Goal: Task Accomplishment & Management: Manage account settings

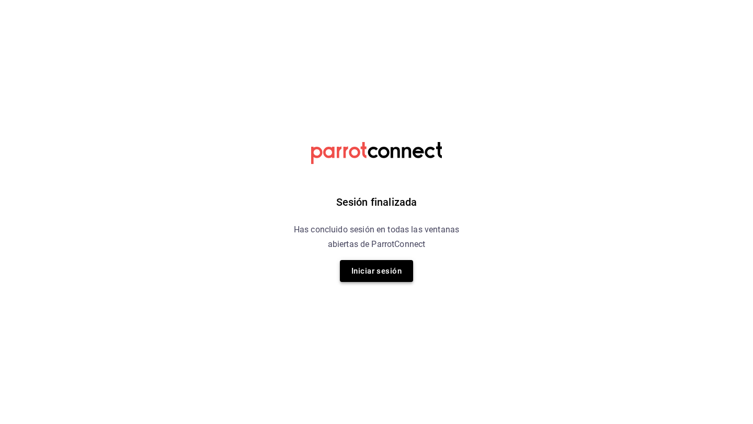
click at [363, 278] on button "Iniciar sesión" at bounding box center [376, 271] width 73 height 22
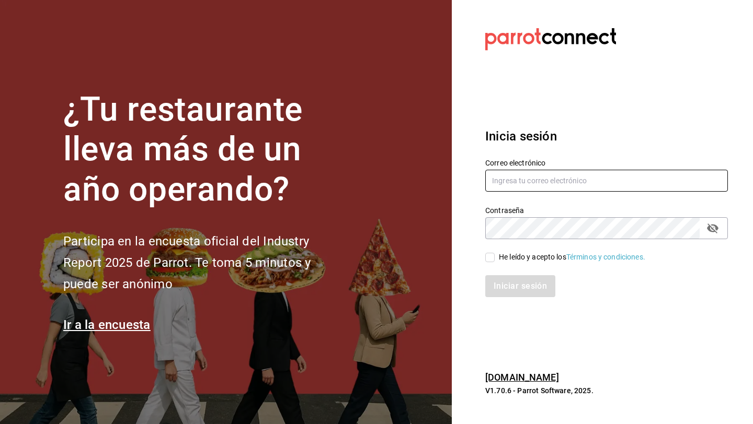
click at [493, 182] on input "text" at bounding box center [606, 181] width 243 height 22
type input "c"
paste input "[EMAIL_ADDRESS][DOMAIN_NAME]"
type input "[EMAIL_ADDRESS][DOMAIN_NAME]"
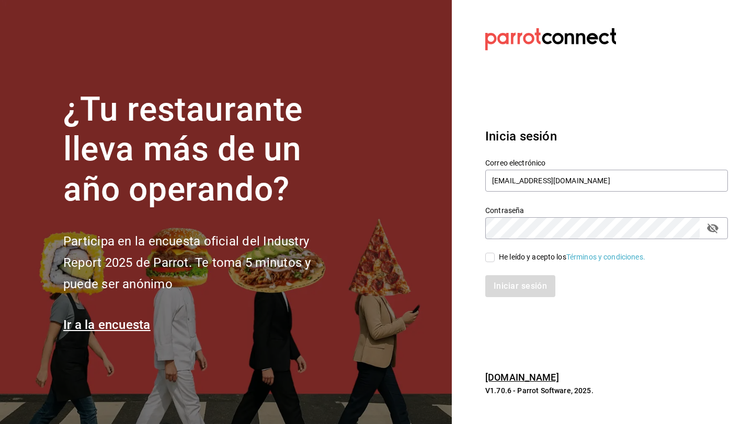
click at [530, 242] on div "He leído y acepto los Términos y condiciones." at bounding box center [600, 251] width 255 height 24
click at [515, 255] on div "He leído y acepto los Términos y condiciones." at bounding box center [572, 257] width 146 height 11
click at [495, 255] on input "He leído y acepto los Términos y condiciones." at bounding box center [489, 257] width 9 height 9
checkbox input "true"
click at [511, 288] on button "Iniciar sesión" at bounding box center [520, 286] width 71 height 22
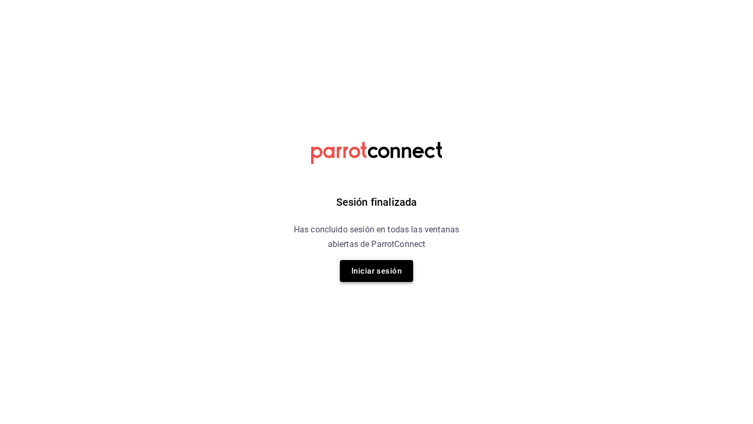
click at [372, 281] on button "Iniciar sesión" at bounding box center [376, 271] width 73 height 22
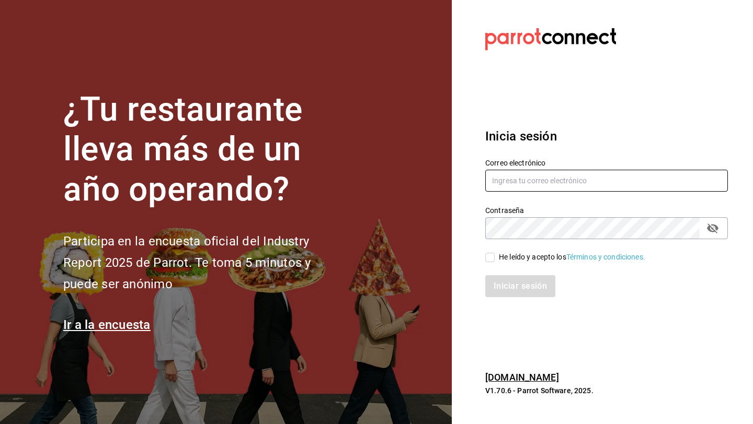
click at [498, 188] on input "text" at bounding box center [606, 181] width 243 height 22
type input "[EMAIL_ADDRESS][DOMAIN_NAME]"
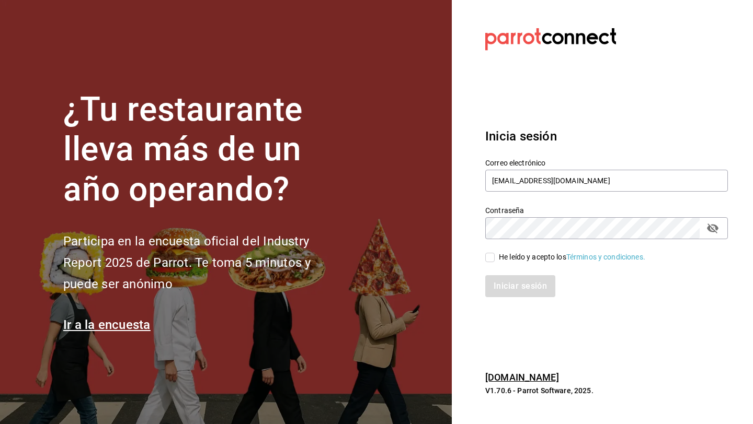
click at [489, 257] on input "He leído y acepto los Términos y condiciones." at bounding box center [489, 257] width 9 height 9
checkbox input "true"
click at [496, 288] on button "Iniciar sesión" at bounding box center [520, 286] width 71 height 22
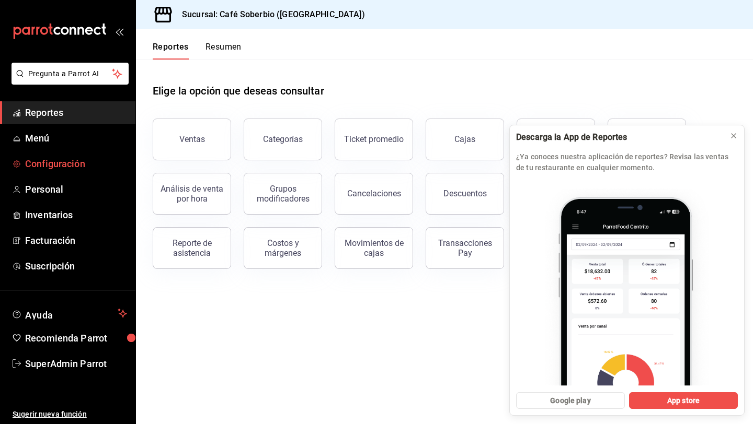
click at [49, 163] on span "Configuración" at bounding box center [76, 164] width 102 height 14
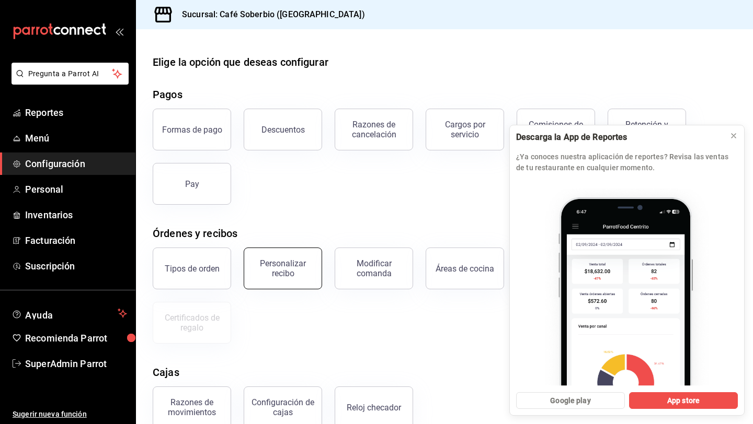
click at [290, 262] on div "Personalizar recibo" at bounding box center [282, 269] width 65 height 20
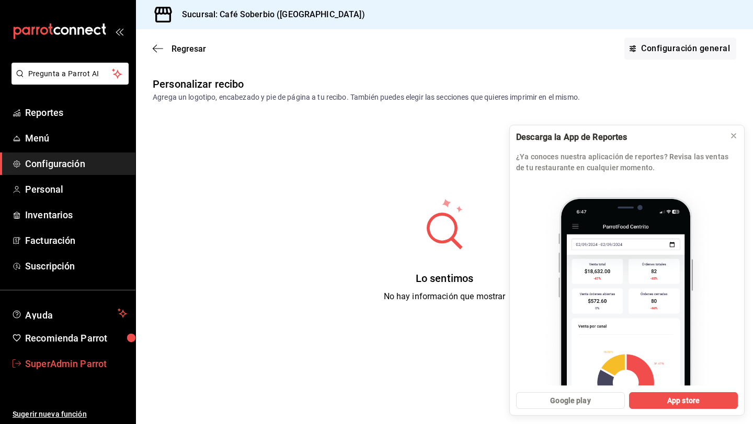
click at [31, 367] on span "SuperAdmin Parrot" at bounding box center [76, 364] width 102 height 14
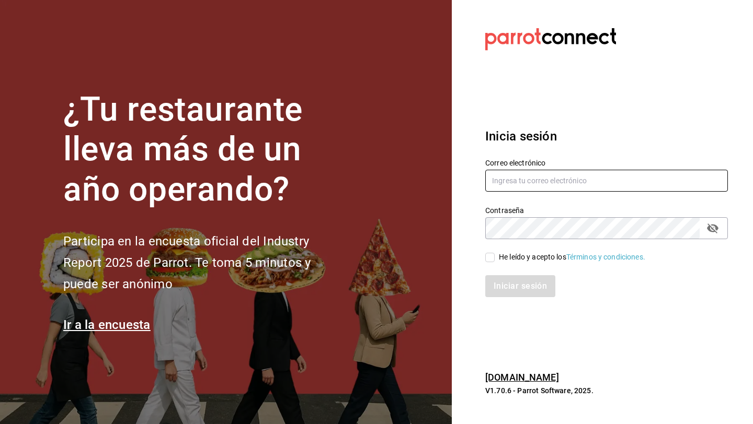
click at [510, 182] on input "text" at bounding box center [606, 181] width 243 height 22
paste input "arian.meza@grupoimperio.org"
type input "arian.meza@grupoimperio.org"
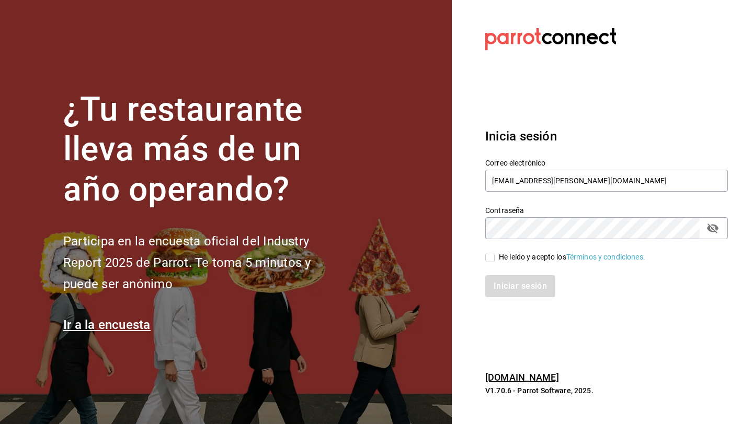
click at [715, 235] on button "passwordField" at bounding box center [713, 229] width 18 height 18
click at [507, 265] on div "Iniciar sesión" at bounding box center [600, 280] width 255 height 35
click at [506, 256] on div "He leído y acepto los Términos y condiciones." at bounding box center [572, 257] width 146 height 11
click at [495, 256] on input "He leído y acepto los Términos y condiciones." at bounding box center [489, 257] width 9 height 9
checkbox input "true"
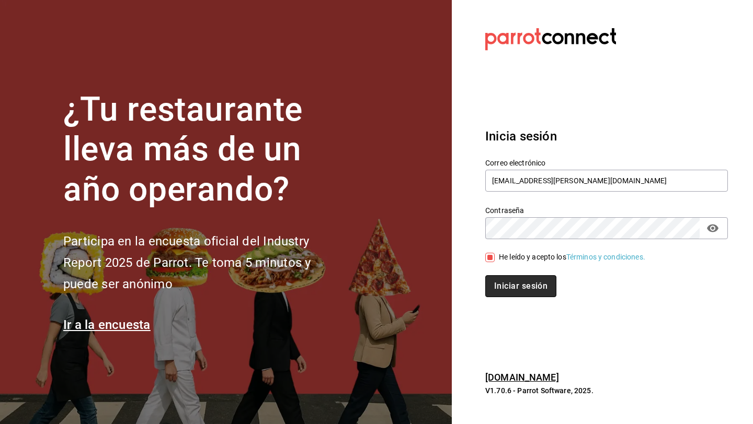
click at [509, 280] on button "Iniciar sesión" at bounding box center [520, 286] width 71 height 22
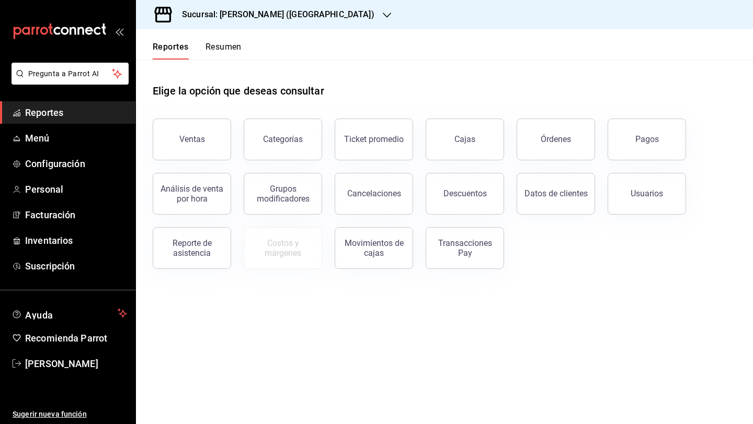
click at [251, 15] on h3 "Sucursal: María Parra (Puebla)" at bounding box center [274, 14] width 201 height 13
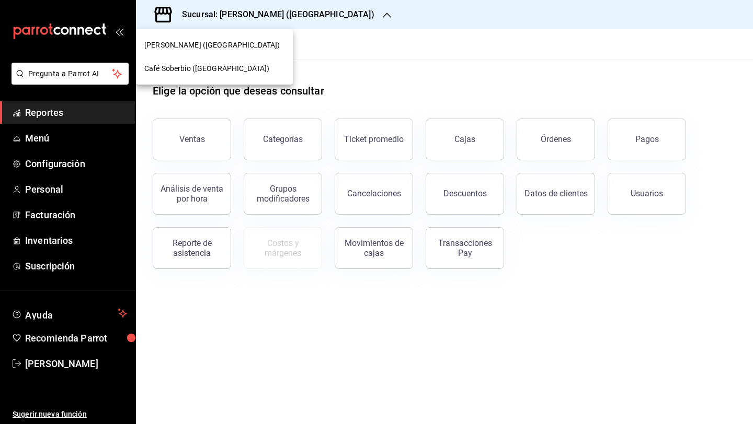
click at [391, 65] on div at bounding box center [376, 212] width 753 height 424
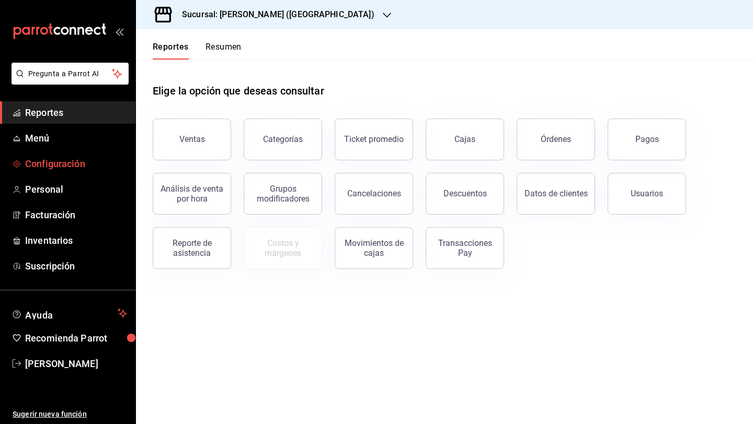
click at [65, 164] on span "Configuración" at bounding box center [76, 164] width 102 height 14
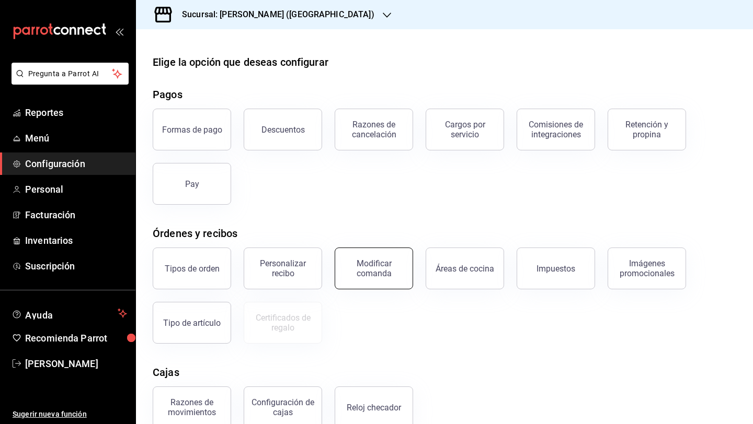
click at [383, 267] on div "Modificar comanda" at bounding box center [373, 269] width 65 height 20
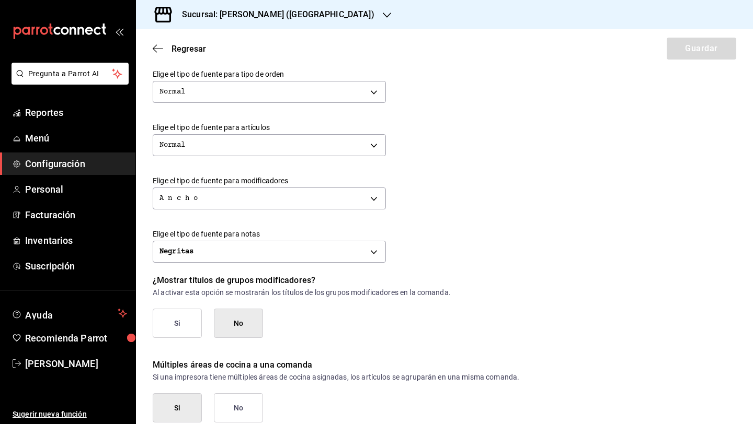
scroll to position [411, 0]
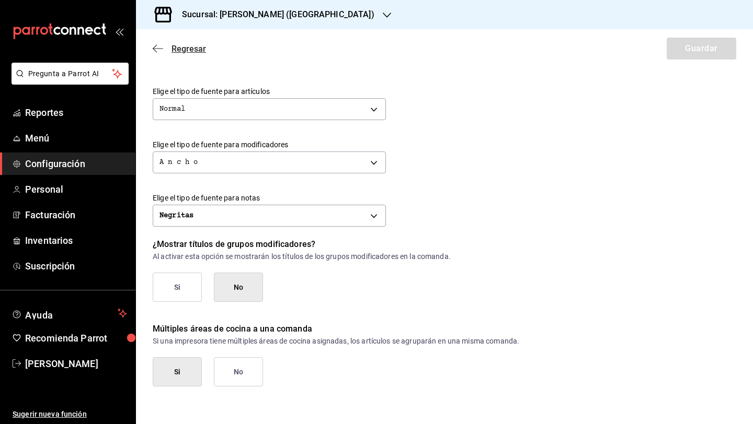
click at [157, 49] on icon "button" at bounding box center [158, 48] width 10 height 1
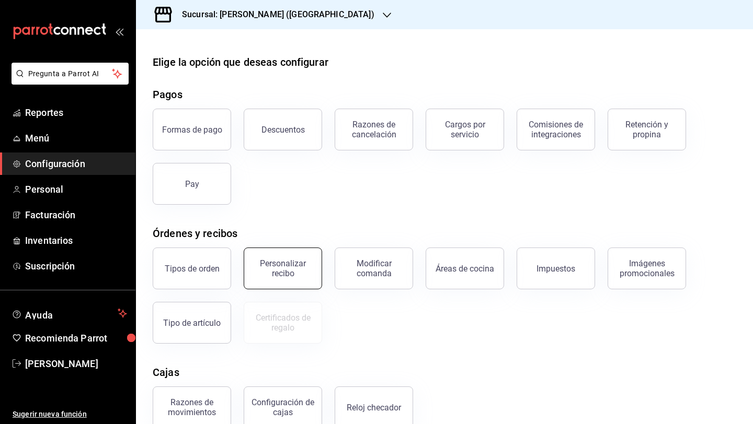
click at [296, 269] on div "Personalizar recibo" at bounding box center [282, 269] width 65 height 20
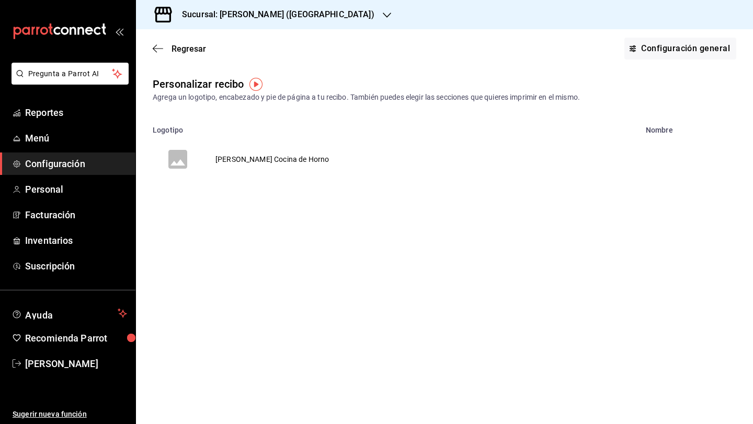
click at [282, 160] on td "María Parra Cocina de Horno" at bounding box center [272, 159] width 139 height 50
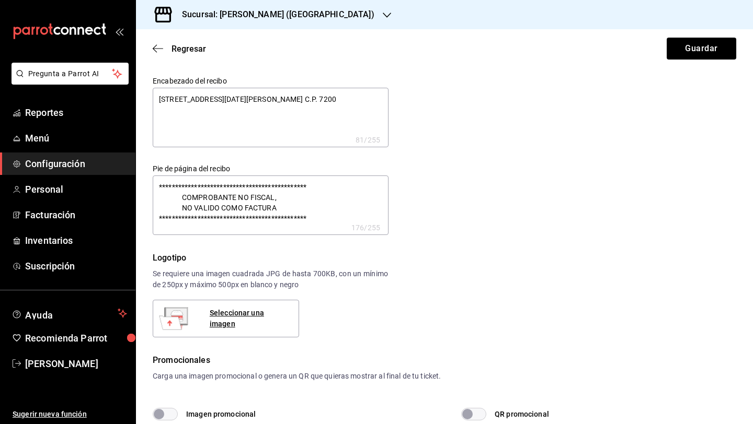
type textarea "x"
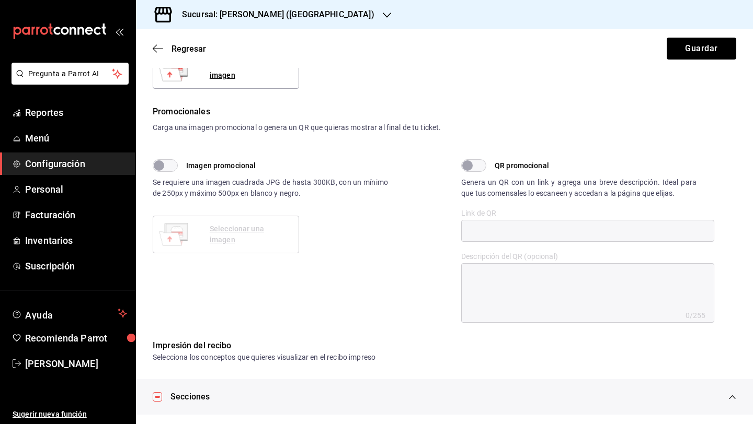
scroll to position [458, 0]
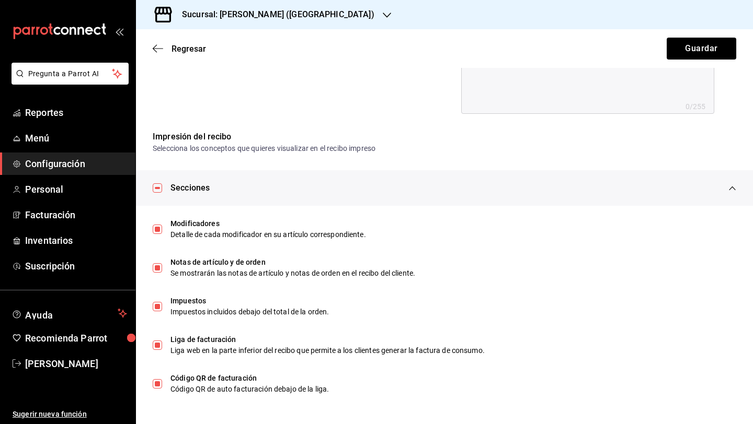
click at [76, 164] on span "Configuración" at bounding box center [76, 164] width 102 height 14
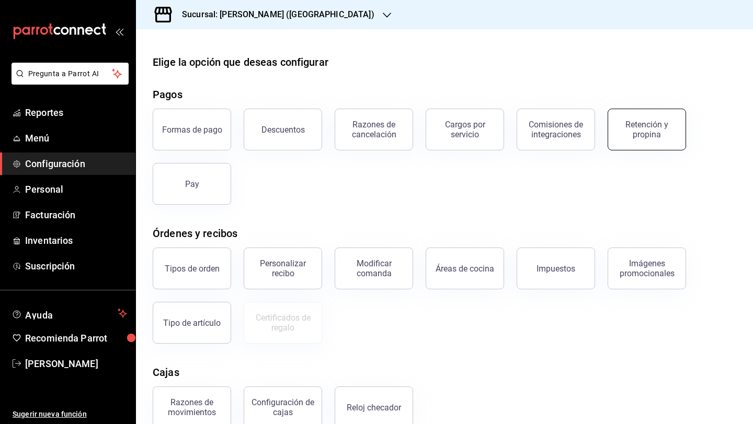
click at [616, 114] on button "Retención y propina" at bounding box center [646, 130] width 78 height 42
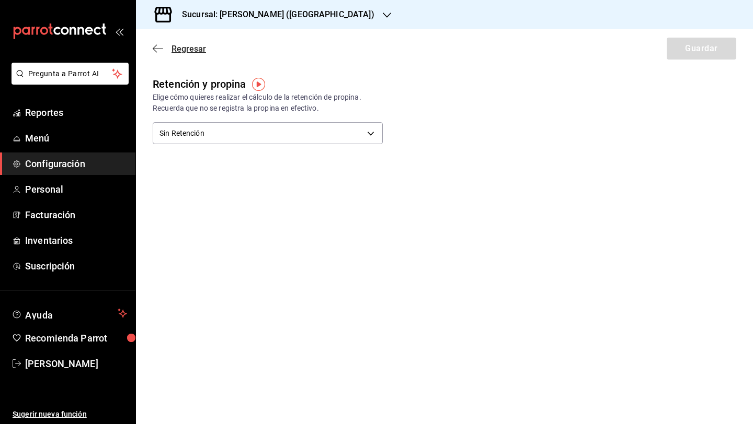
click at [158, 52] on icon "button" at bounding box center [158, 48] width 10 height 9
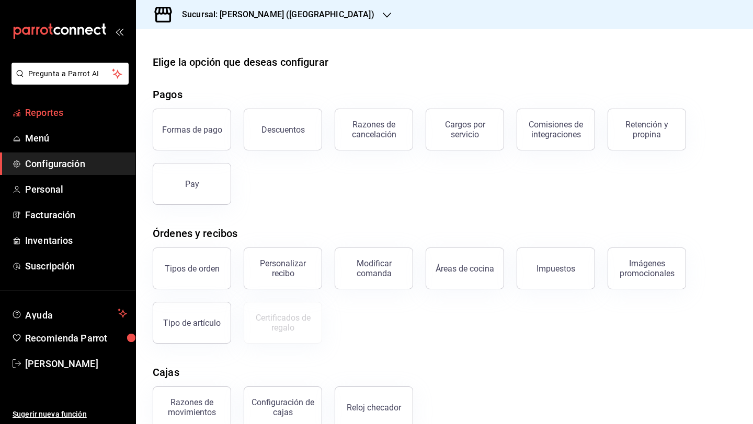
click at [86, 114] on span "Reportes" at bounding box center [76, 113] width 102 height 14
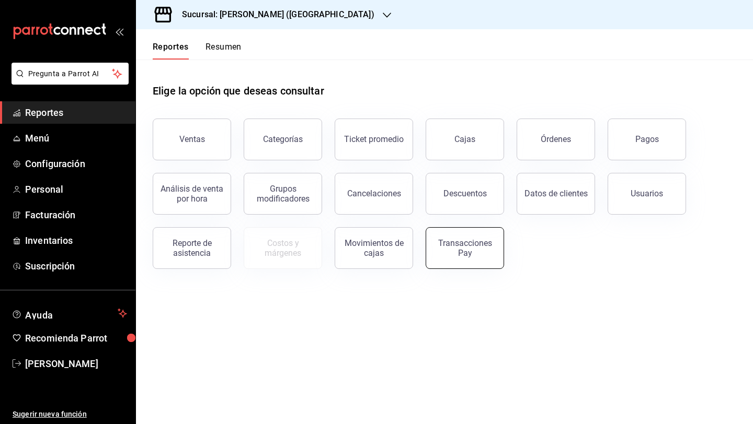
click at [488, 239] on div "Transacciones Pay" at bounding box center [464, 248] width 65 height 20
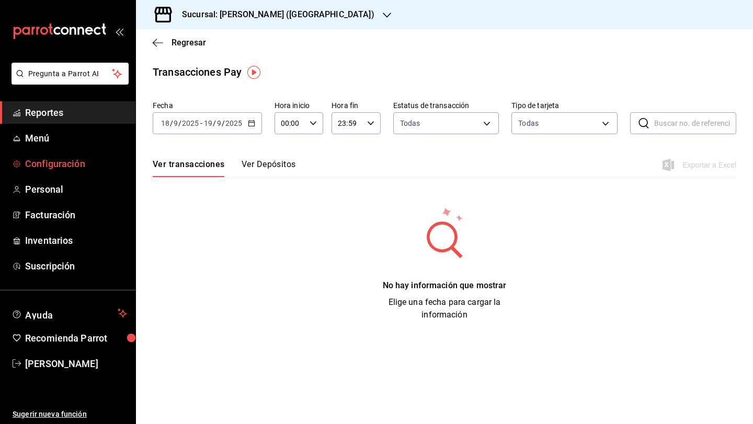
click at [56, 172] on link "Configuración" at bounding box center [67, 164] width 135 height 22
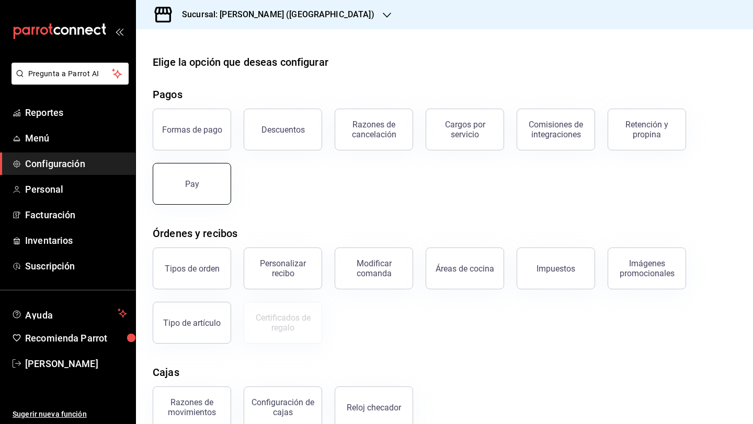
click at [201, 186] on button "Pay" at bounding box center [192, 184] width 78 height 42
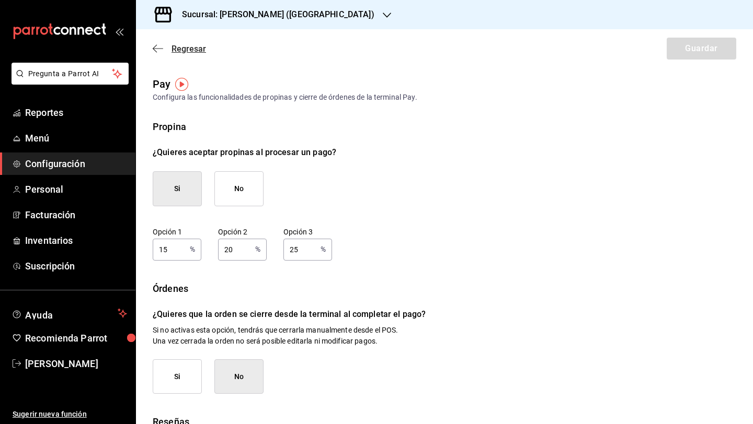
click at [155, 52] on icon "button" at bounding box center [158, 48] width 10 height 9
